Goal: Task Accomplishment & Management: Manage account settings

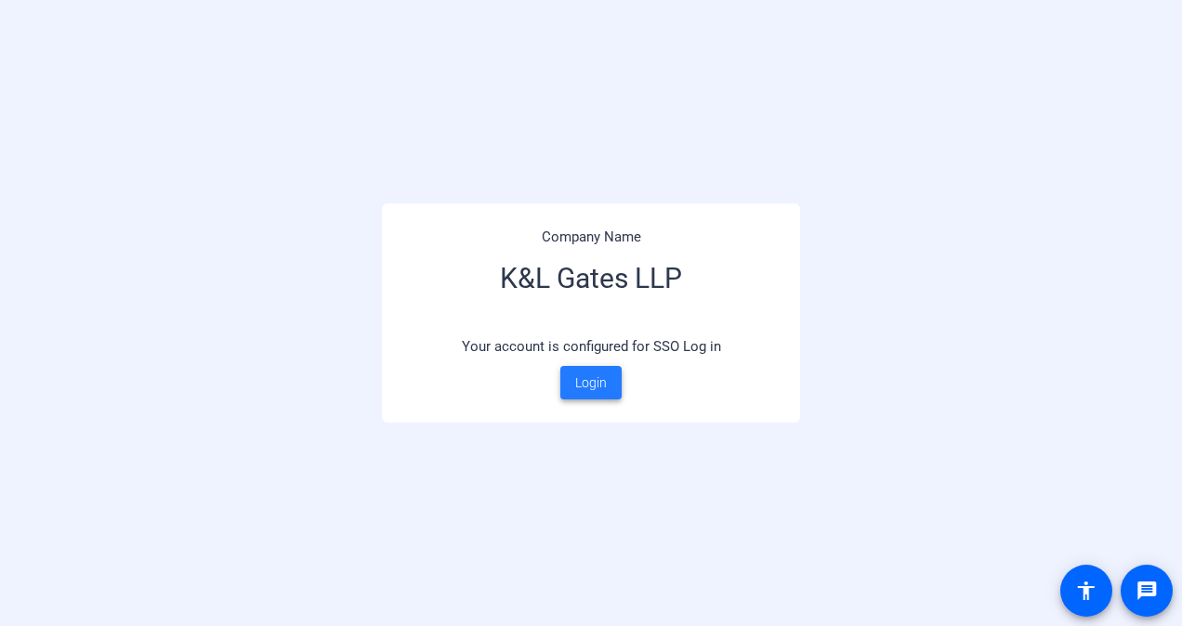
click at [611, 387] on span at bounding box center [590, 383] width 61 height 45
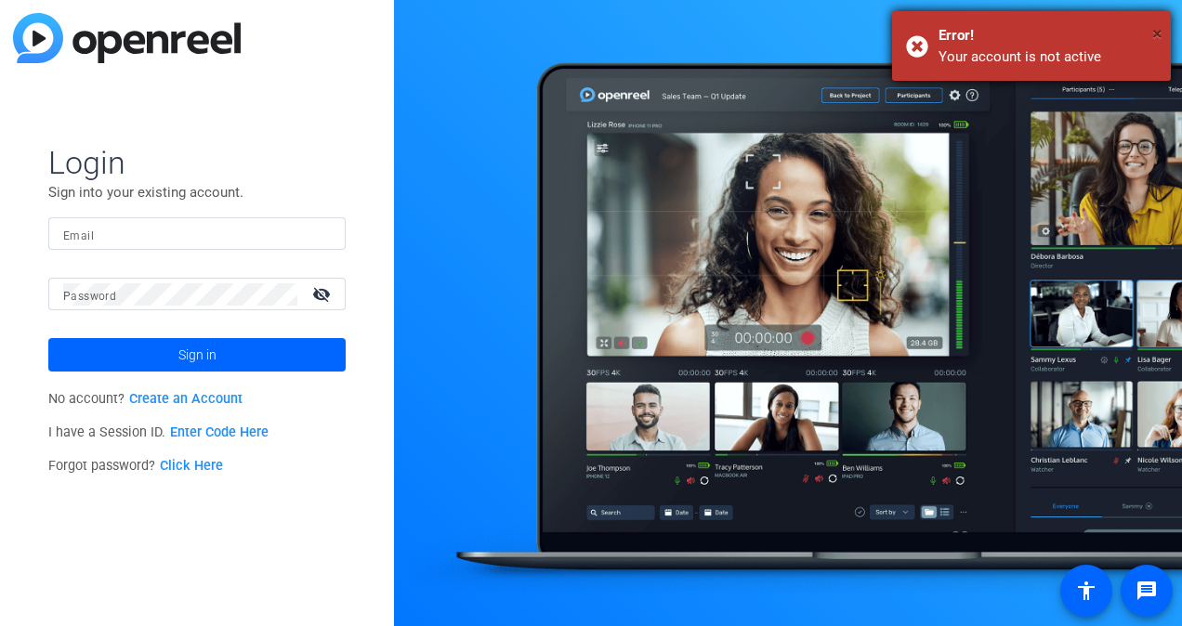
click at [1160, 36] on span "×" at bounding box center [1157, 33] width 10 height 22
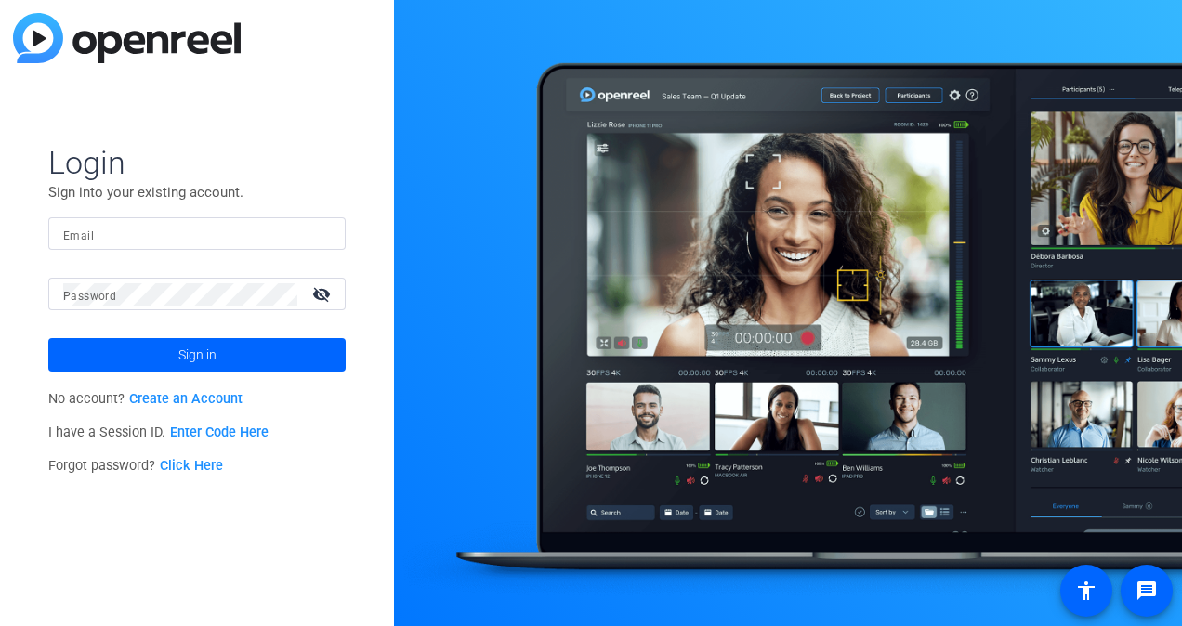
click at [259, 167] on span "Login" at bounding box center [196, 162] width 297 height 39
click at [245, 243] on input "Email" at bounding box center [197, 234] width 268 height 22
click at [204, 234] on input "Email" at bounding box center [197, 234] width 268 height 22
type input "[PERSON_NAME][EMAIL_ADDRESS][PERSON_NAME][DOMAIN_NAME]"
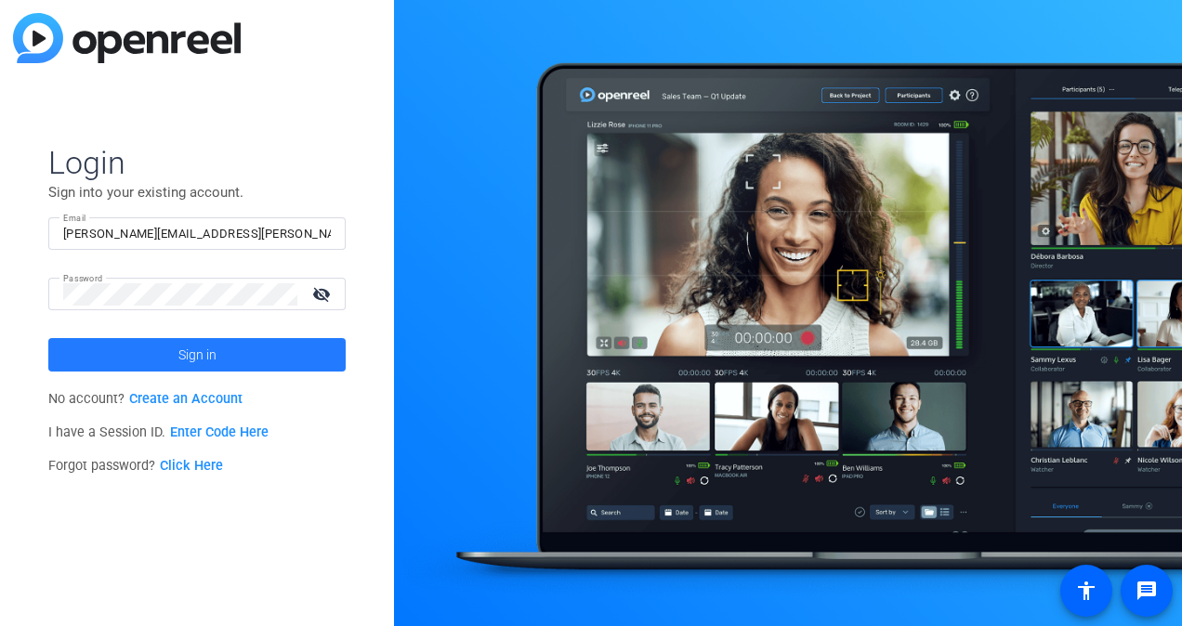
click at [164, 361] on span at bounding box center [196, 355] width 297 height 45
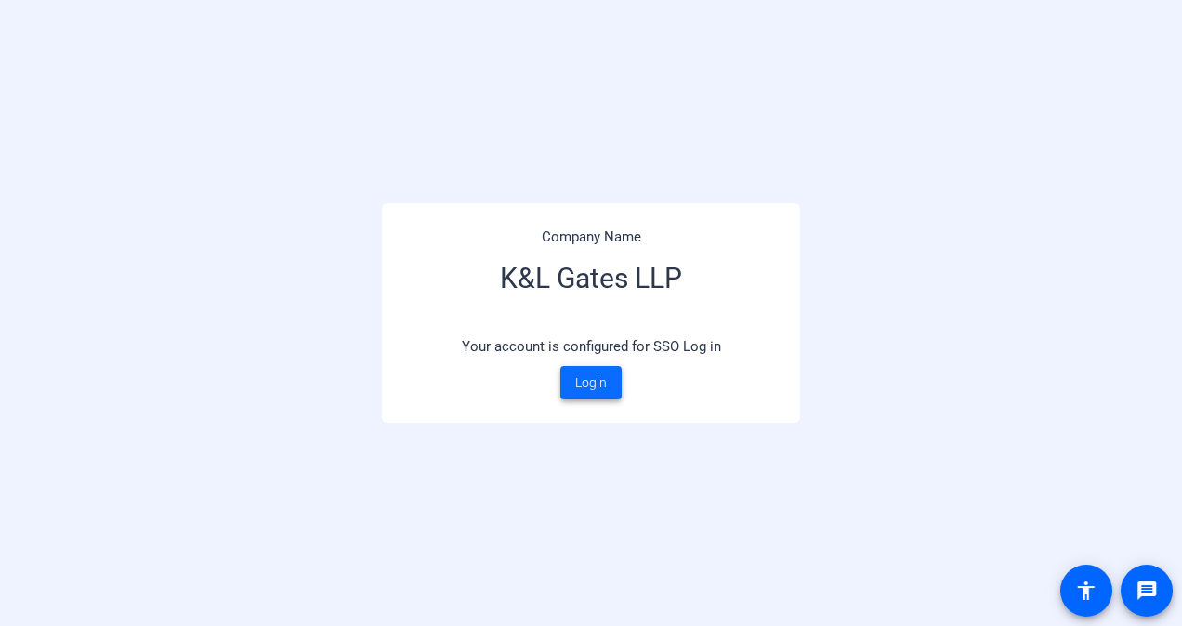
click at [587, 386] on span "Login" at bounding box center [591, 384] width 32 height 20
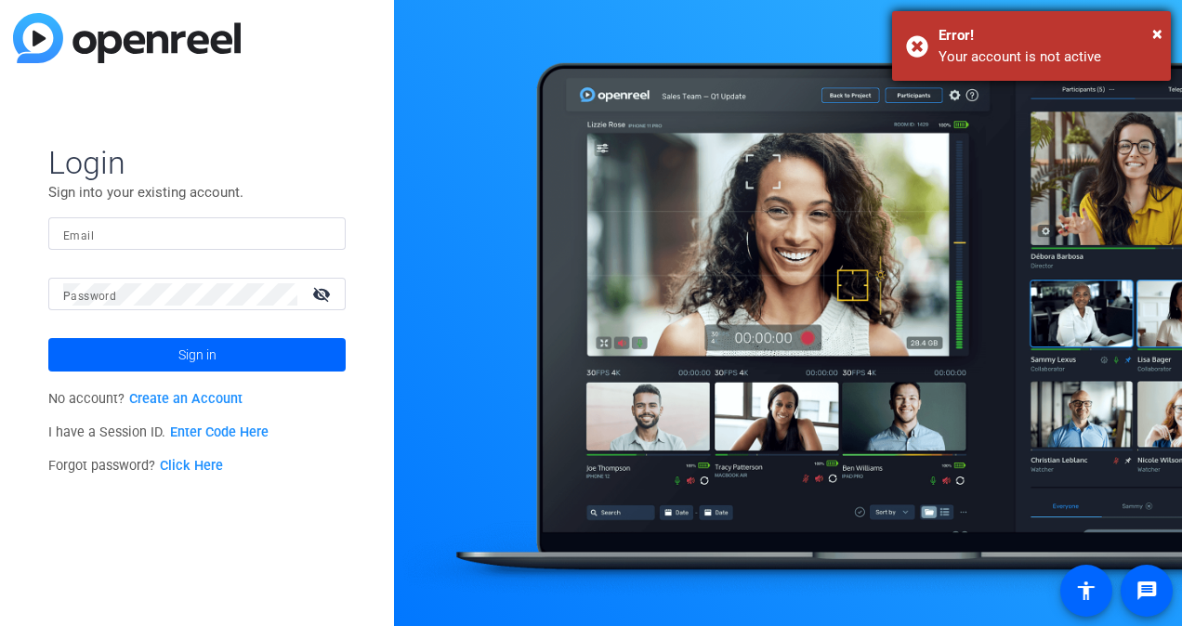
click at [1072, 59] on div "Your account is not active" at bounding box center [1048, 56] width 218 height 21
